Goal: Information Seeking & Learning: Learn about a topic

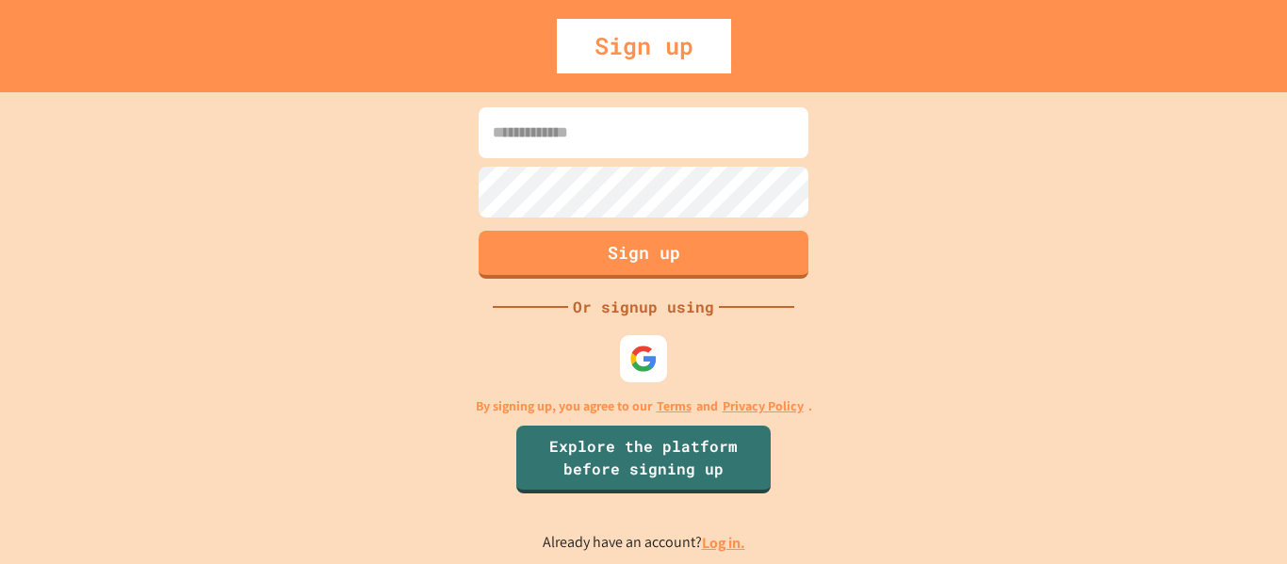
click at [696, 145] on input at bounding box center [643, 132] width 330 height 51
click at [646, 353] on img at bounding box center [643, 358] width 31 height 31
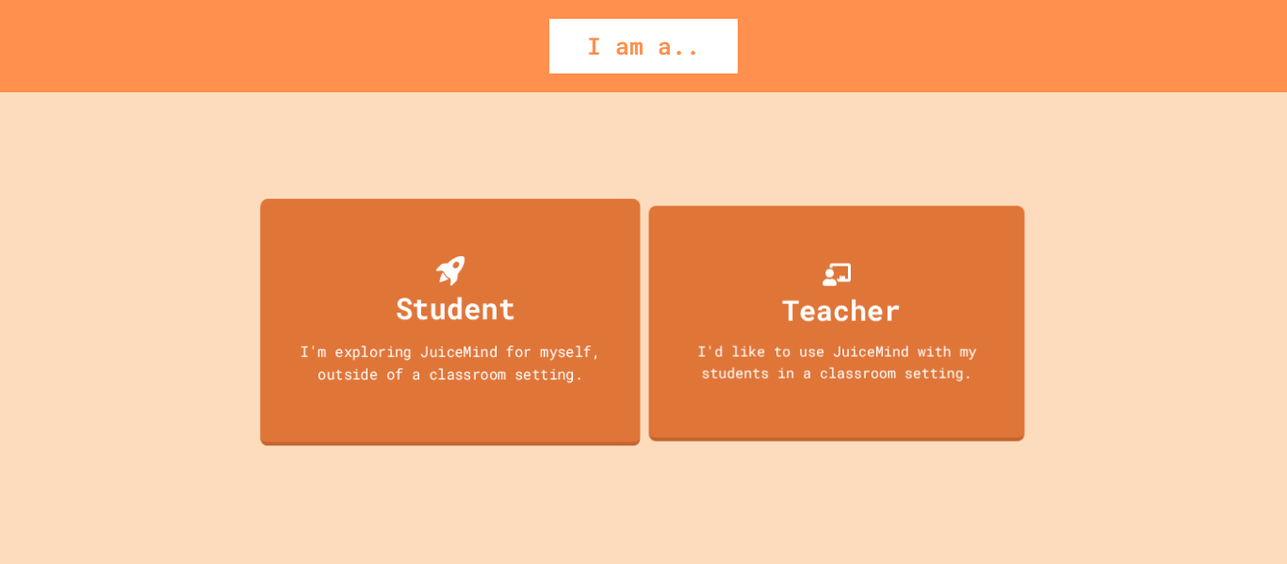
click at [446, 343] on div "I'm exploring JuiceMind for myself, outside of a classroom setting." at bounding box center [450, 362] width 342 height 44
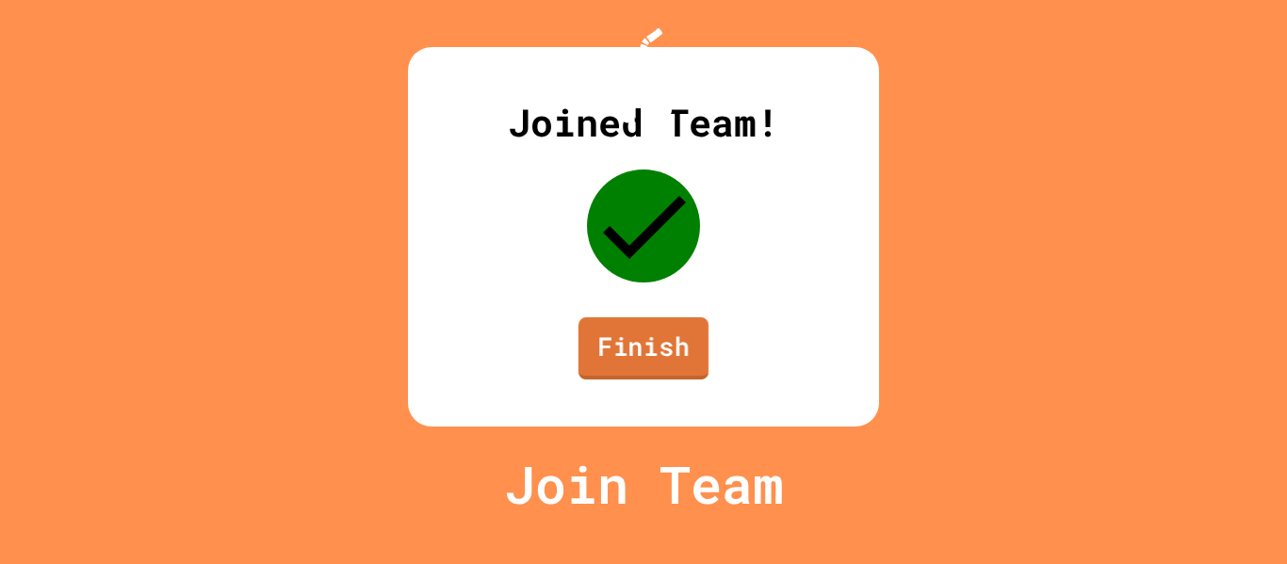
click at [684, 380] on link "Finish" at bounding box center [643, 348] width 130 height 62
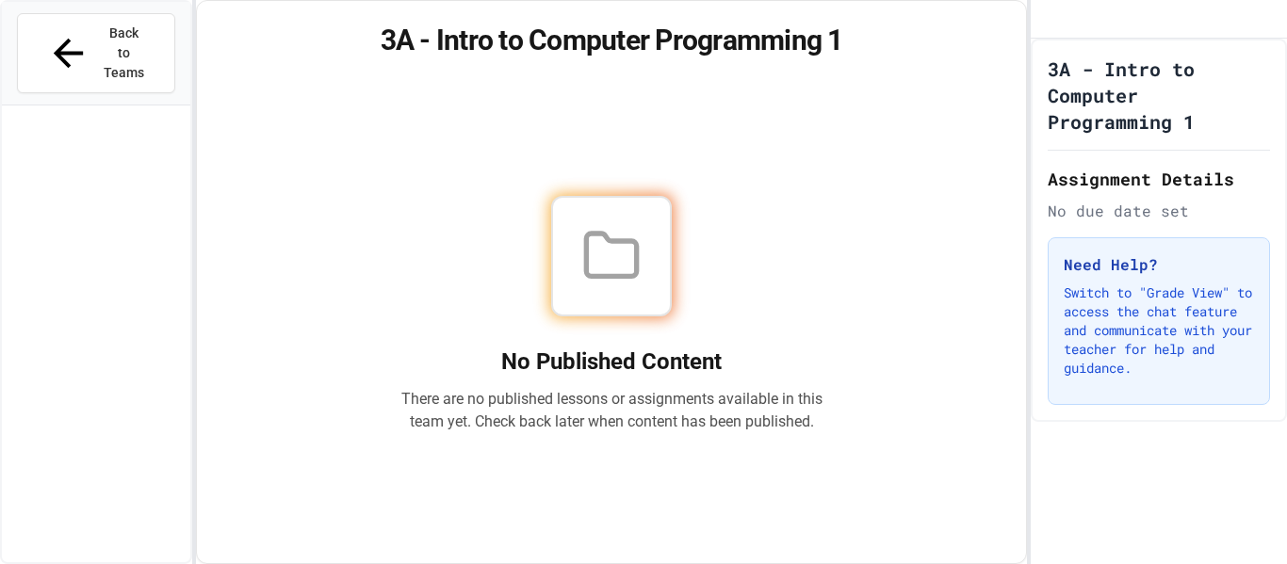
click at [1135, 276] on h3 "Need Help?" at bounding box center [1158, 264] width 190 height 23
click at [102, 36] on span "Back to Teams" at bounding box center [124, 53] width 44 height 59
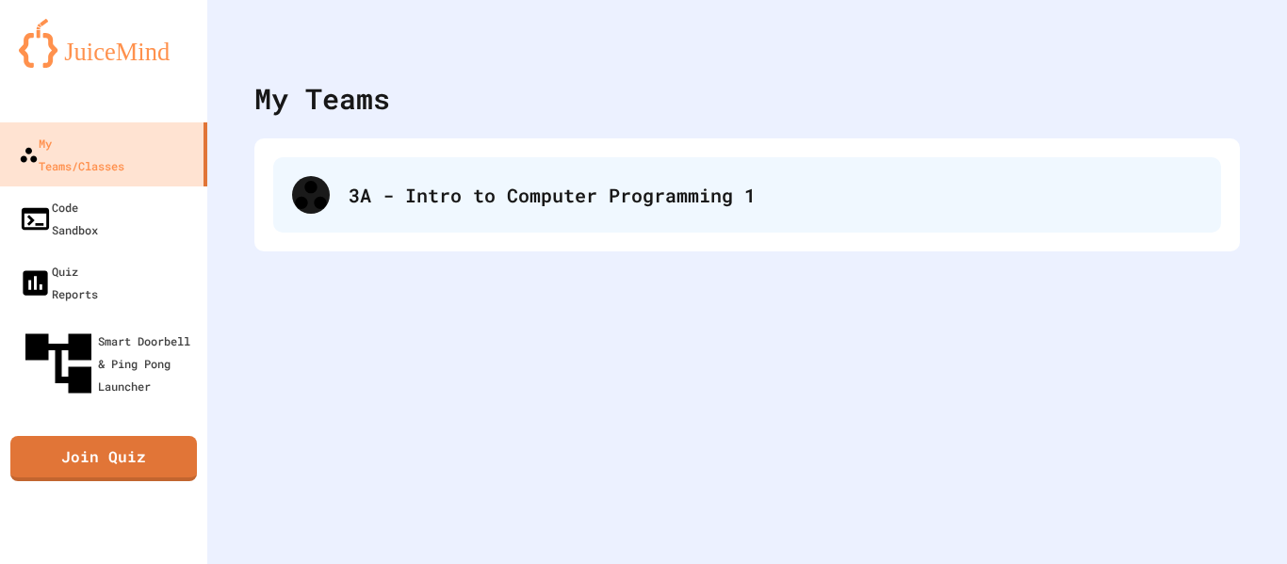
click at [389, 203] on div "3A - Intro to Computer Programming 1" at bounding box center [775, 195] width 853 height 28
